Goal: Information Seeking & Learning: Learn about a topic

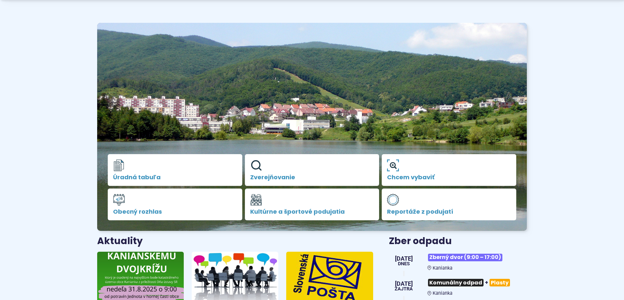
scroll to position [132, 0]
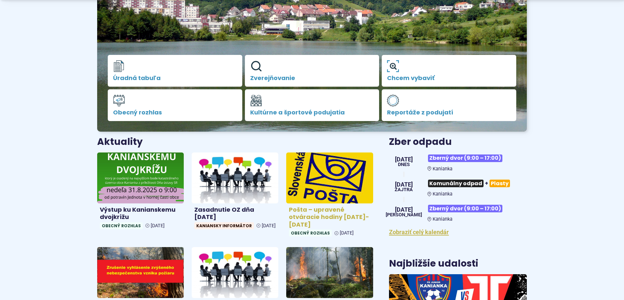
click at [320, 199] on img at bounding box center [330, 177] width 100 height 58
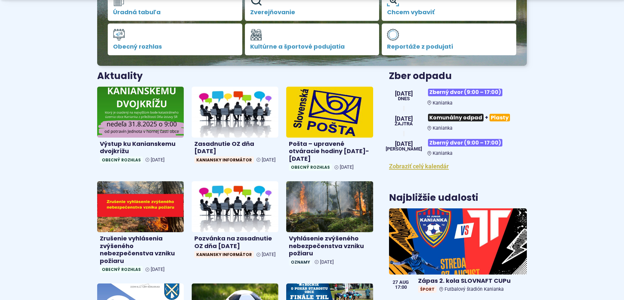
scroll to position [198, 0]
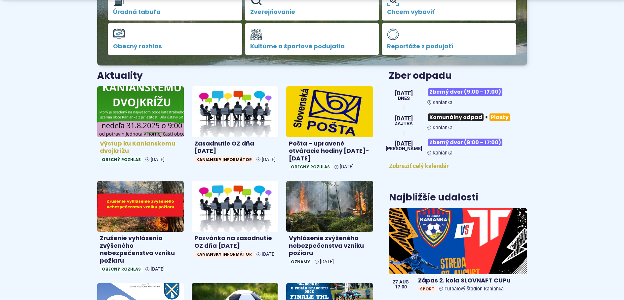
click at [156, 120] on img at bounding box center [140, 111] width 100 height 58
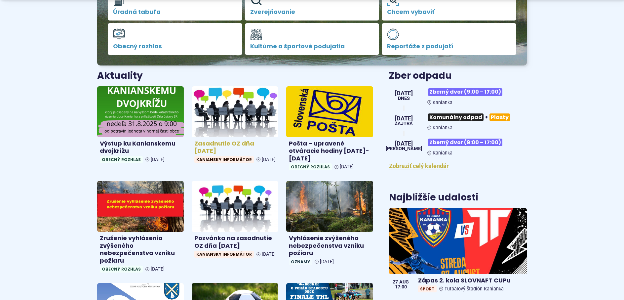
click at [216, 110] on img at bounding box center [235, 111] width 100 height 58
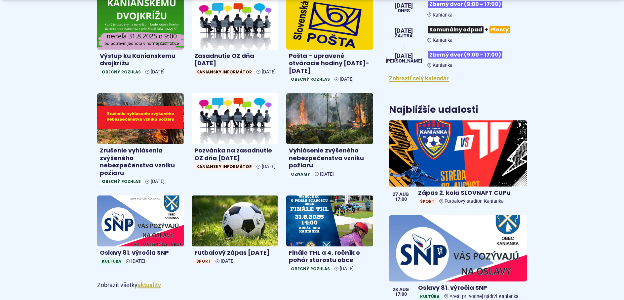
scroll to position [330, 0]
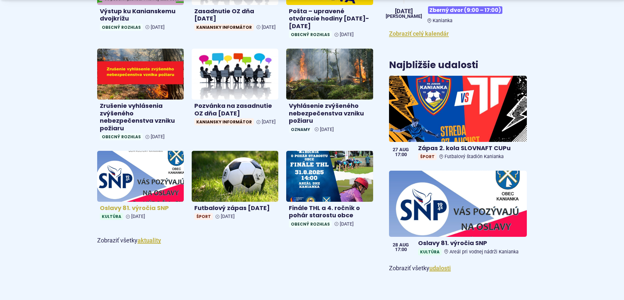
click at [160, 192] on img at bounding box center [140, 176] width 100 height 58
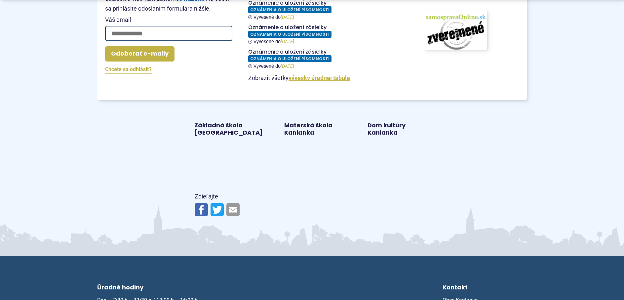
scroll to position [694, 0]
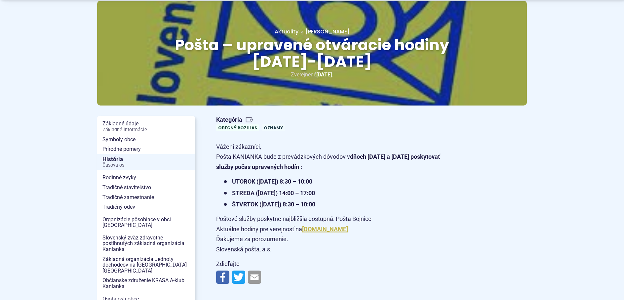
scroll to position [66, 0]
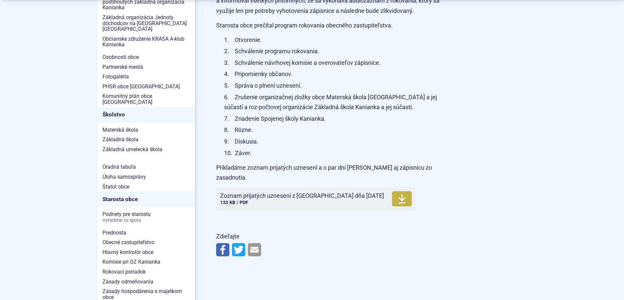
scroll to position [330, 0]
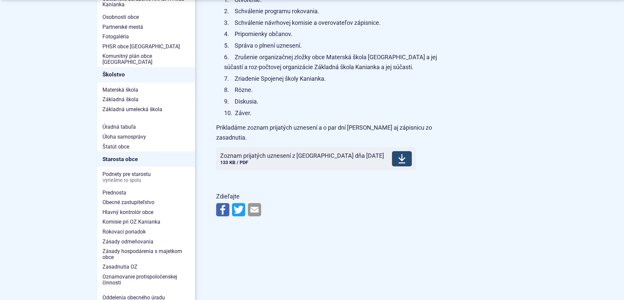
click at [398, 153] on icon at bounding box center [402, 158] width 8 height 11
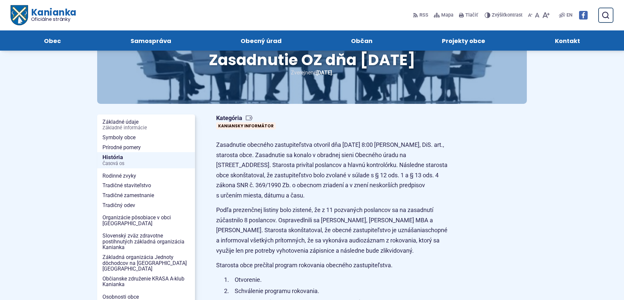
scroll to position [0, 0]
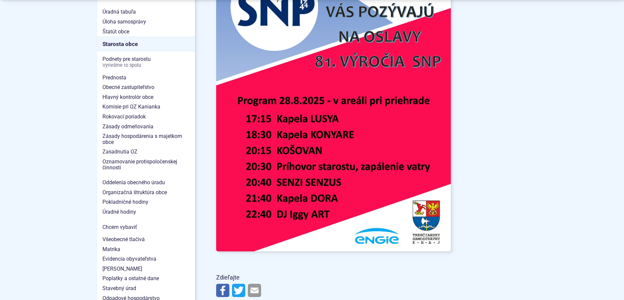
scroll to position [462, 0]
